Goal: Find specific page/section: Find specific page/section

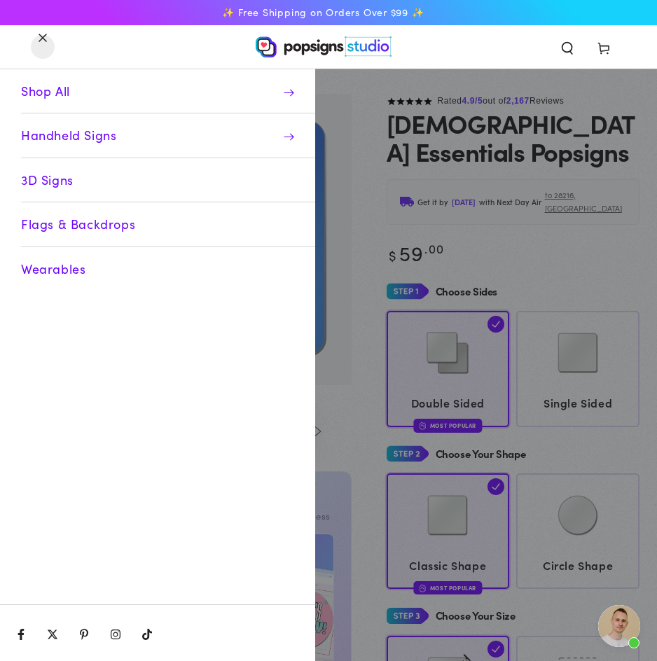
click at [83, 132] on span "Handheld Signs" at bounding box center [168, 135] width 294 height 44
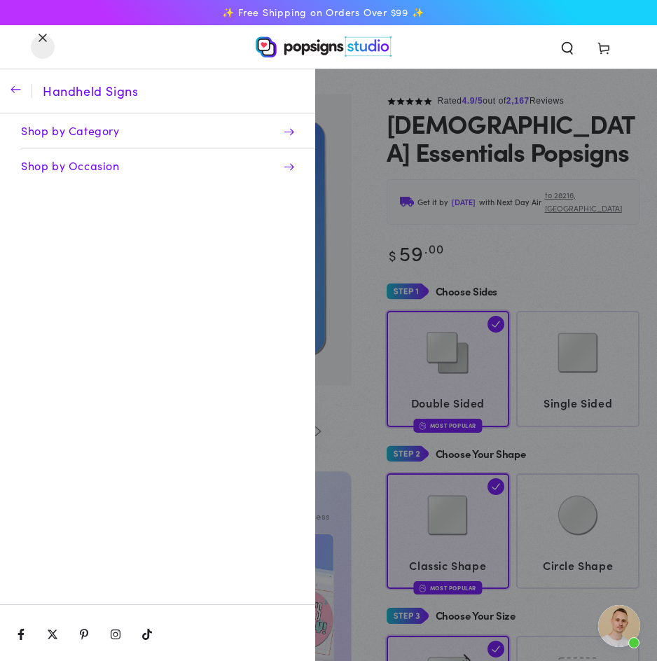
click at [95, 133] on span "Shop by Category" at bounding box center [168, 130] width 294 height 35
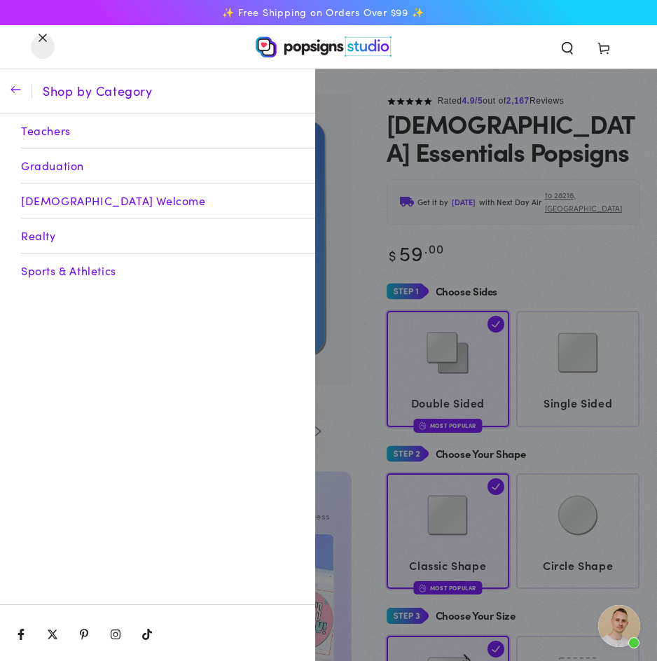
click at [64, 204] on link "[DEMOGRAPHIC_DATA] Welcome" at bounding box center [168, 201] width 294 height 35
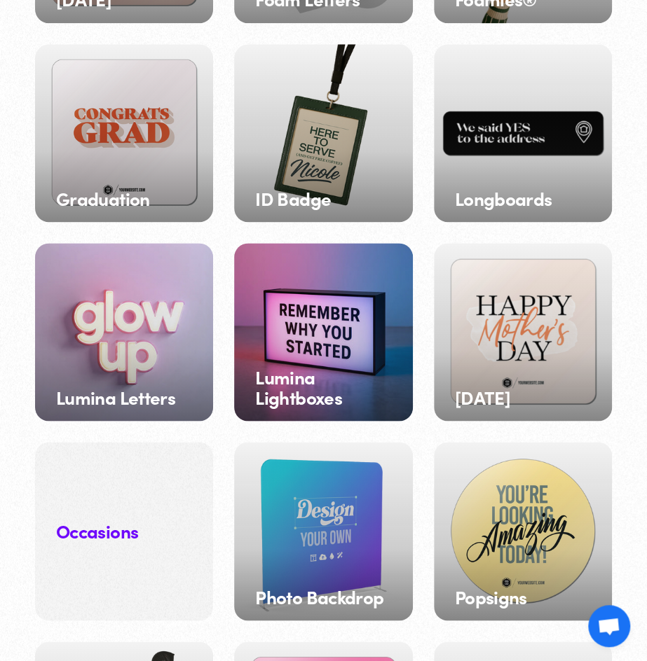
scroll to position [581, 0]
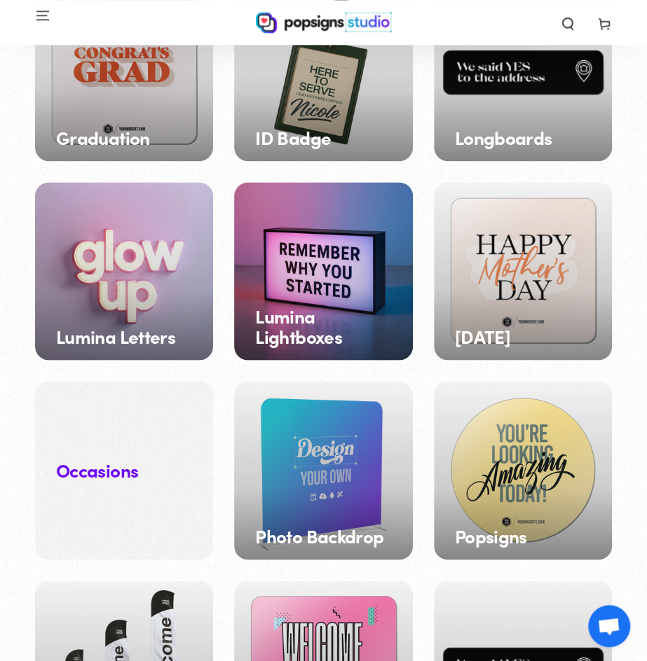
click at [532, 510] on div "Popsigns" at bounding box center [523, 470] width 178 height 178
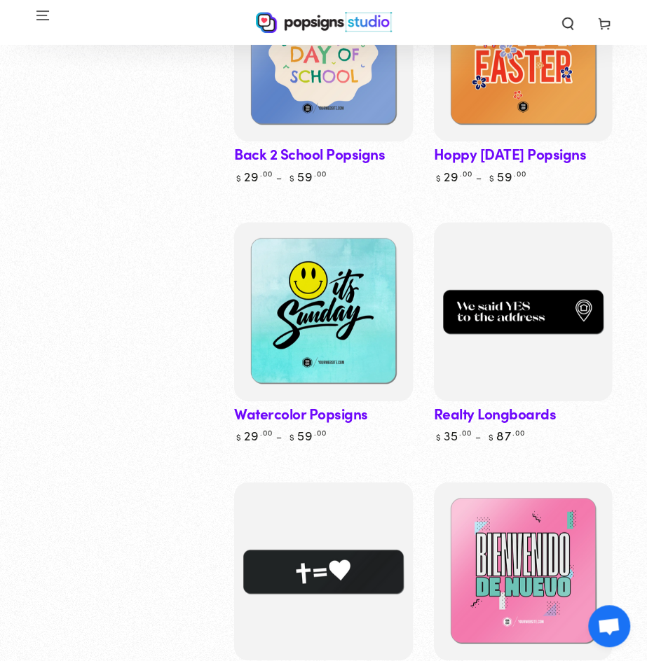
scroll to position [3203, 0]
